Goal: Find contact information: Find contact information

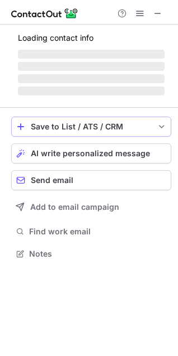
scroll to position [260, 178]
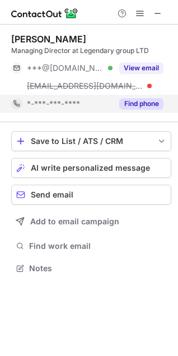
click at [131, 103] on button "Find phone" at bounding box center [141, 103] width 44 height 11
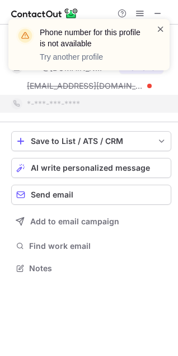
click at [159, 33] on span at bounding box center [160, 28] width 9 height 11
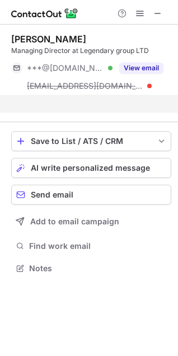
click at [156, 13] on div "Phone number for this profile is not available Try another profile" at bounding box center [88, 49] width 179 height 83
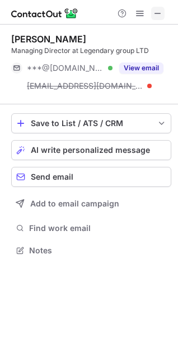
click at [158, 13] on span at bounding box center [157, 13] width 9 height 9
